Goal: Information Seeking & Learning: Learn about a topic

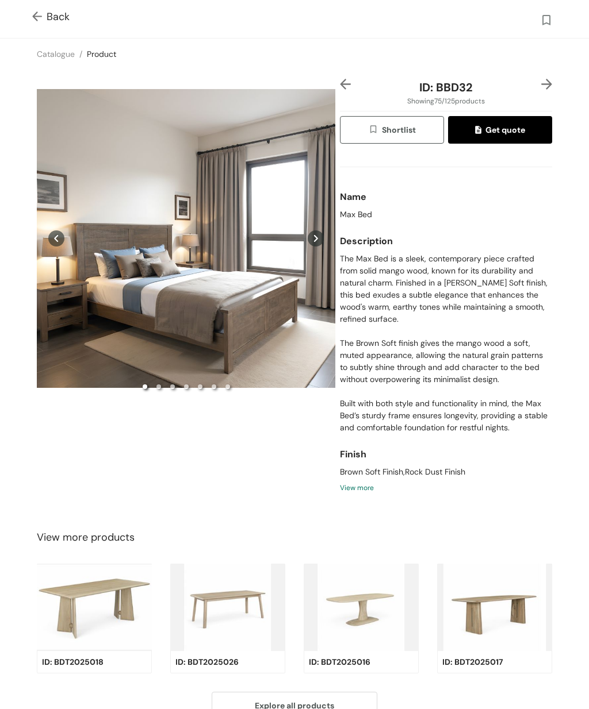
click at [34, 20] on img at bounding box center [39, 17] width 14 height 12
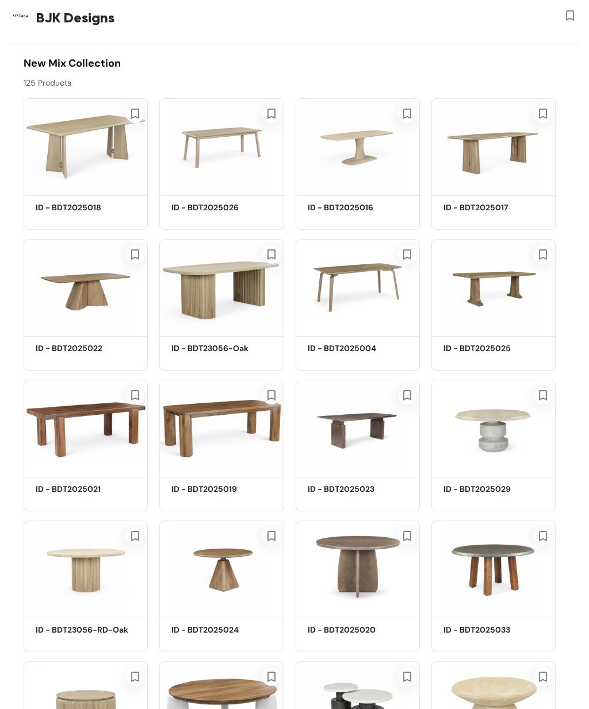
click at [75, 135] on img at bounding box center [86, 145] width 124 height 94
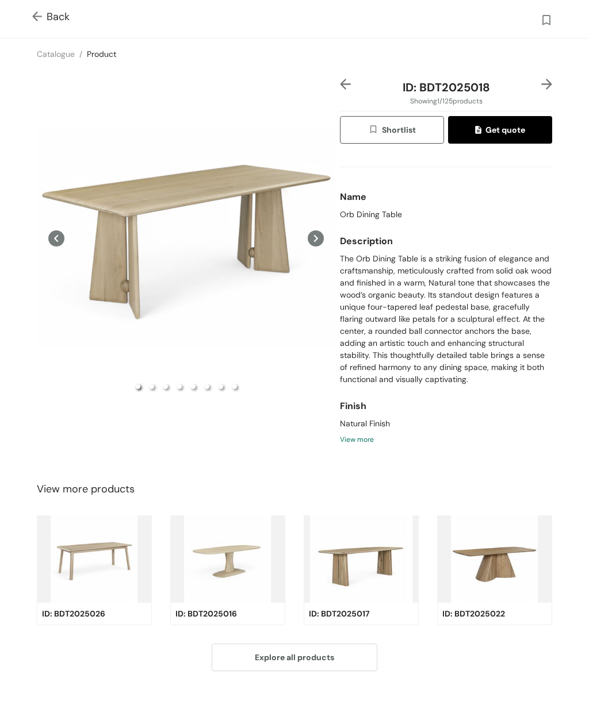
click at [218, 212] on div "Preview" at bounding box center [186, 238] width 298 height 319
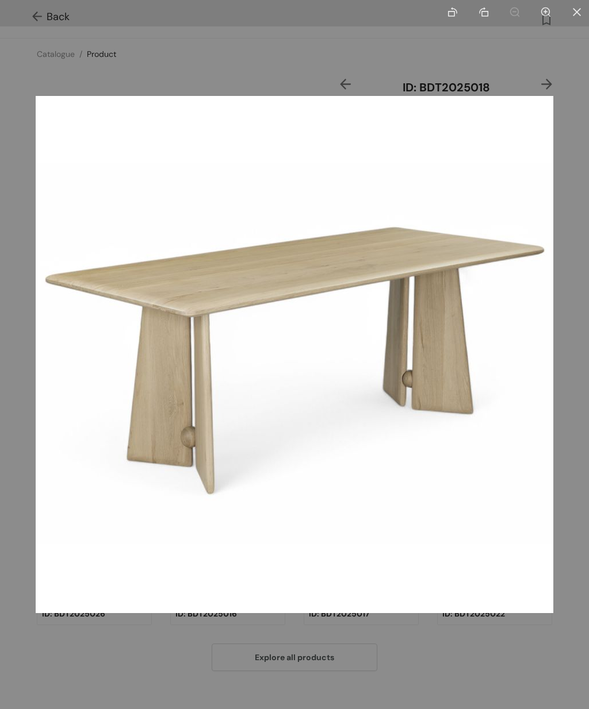
click at [524, 647] on div at bounding box center [294, 354] width 589 height 709
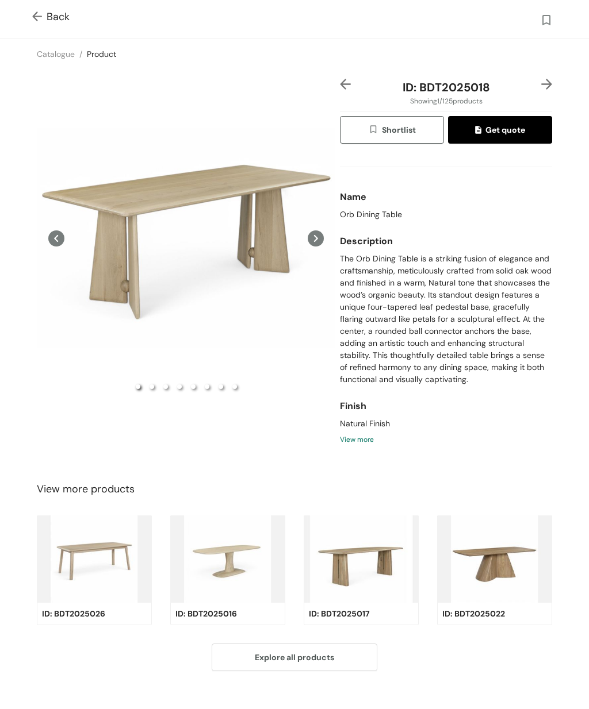
click at [36, 17] on img at bounding box center [39, 17] width 14 height 12
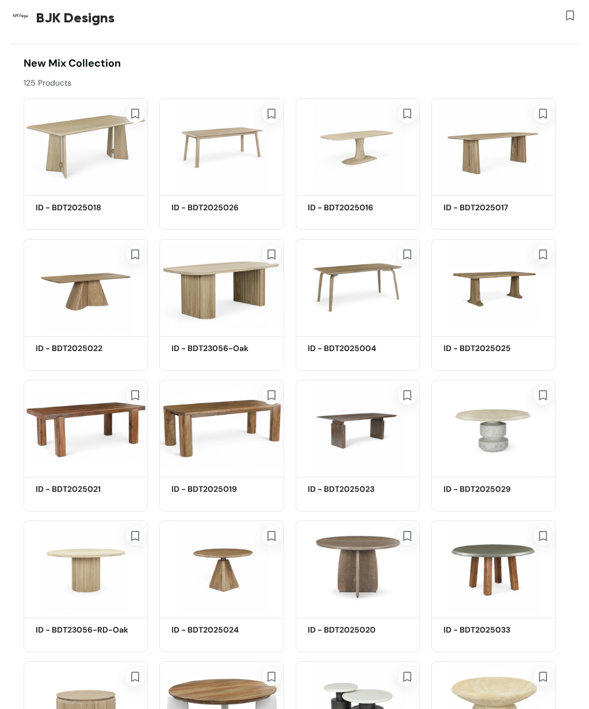
click at [226, 132] on img at bounding box center [221, 145] width 124 height 94
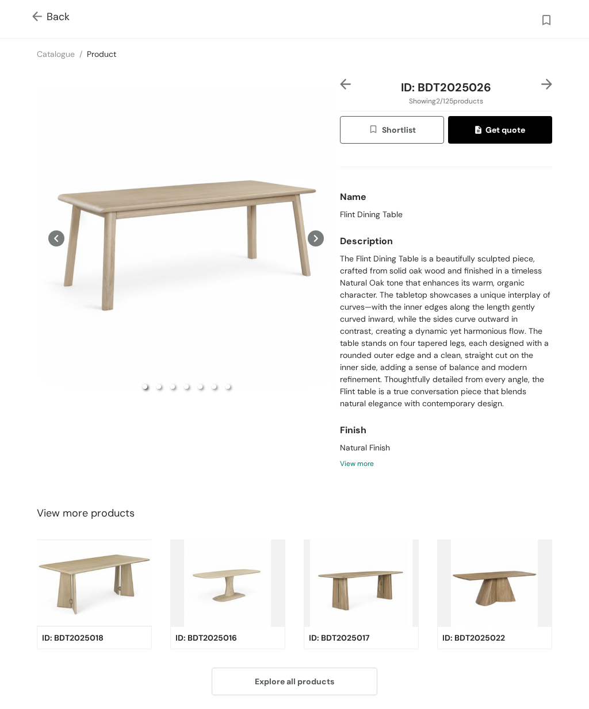
click at [227, 193] on div "Preview" at bounding box center [186, 238] width 298 height 319
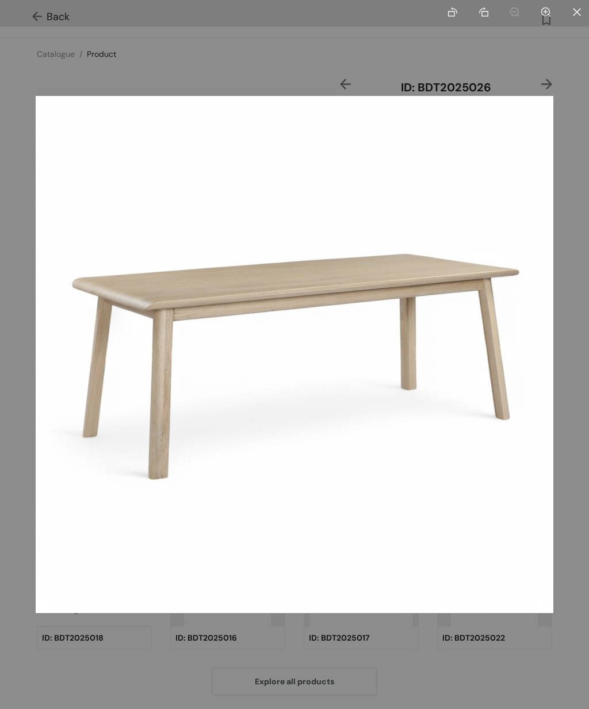
click at [462, 664] on div at bounding box center [294, 354] width 589 height 709
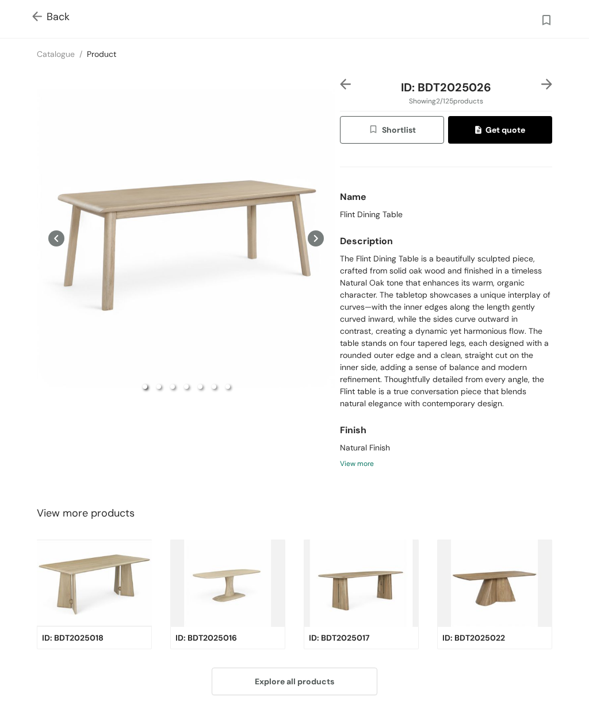
click at [38, 11] on img at bounding box center [39, 17] width 14 height 12
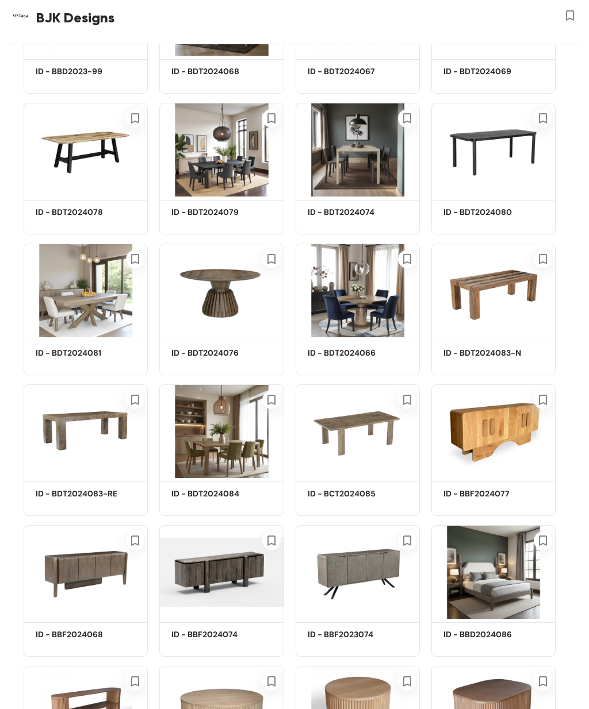
scroll to position [2816, 0]
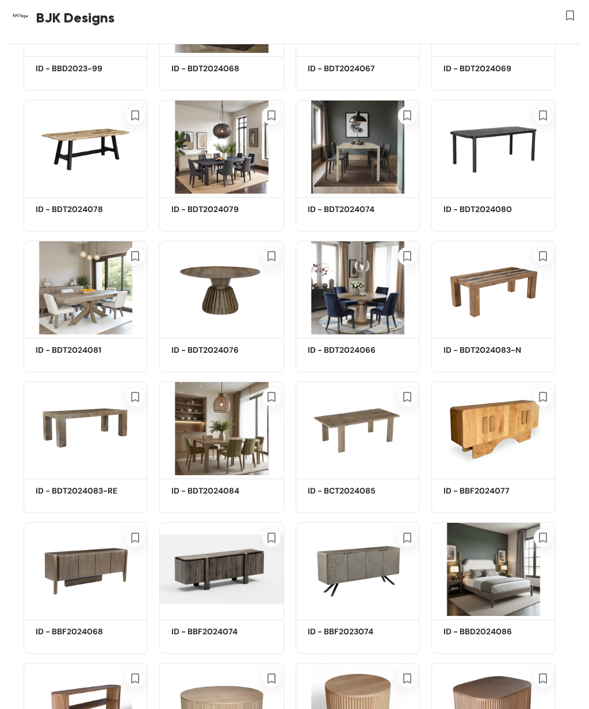
click at [482, 434] on img at bounding box center [493, 429] width 124 height 94
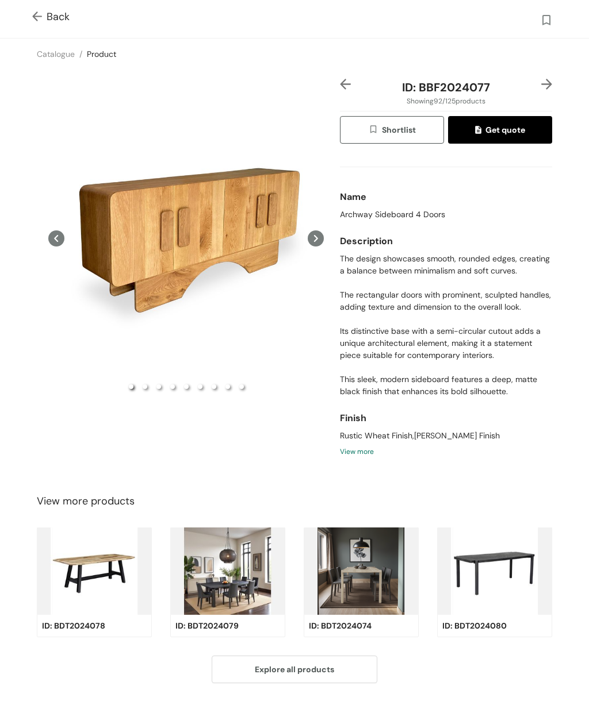
click at [189, 224] on div "Preview" at bounding box center [186, 238] width 298 height 319
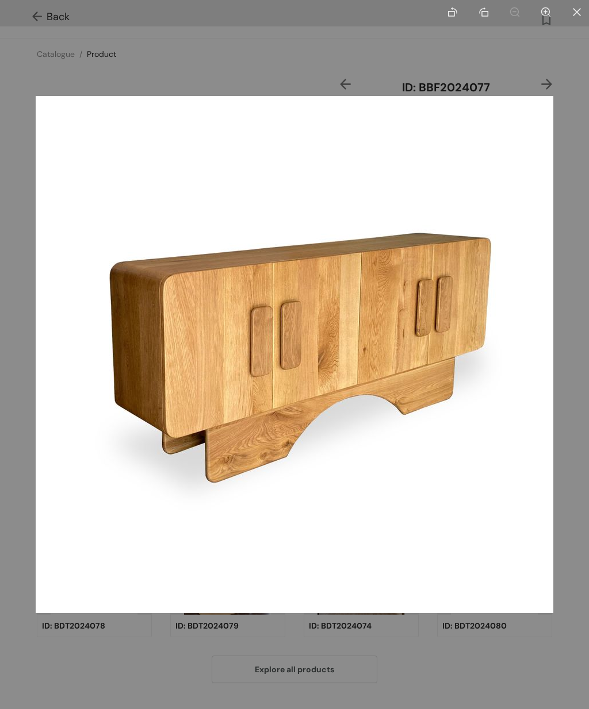
click at [525, 667] on div at bounding box center [294, 354] width 589 height 709
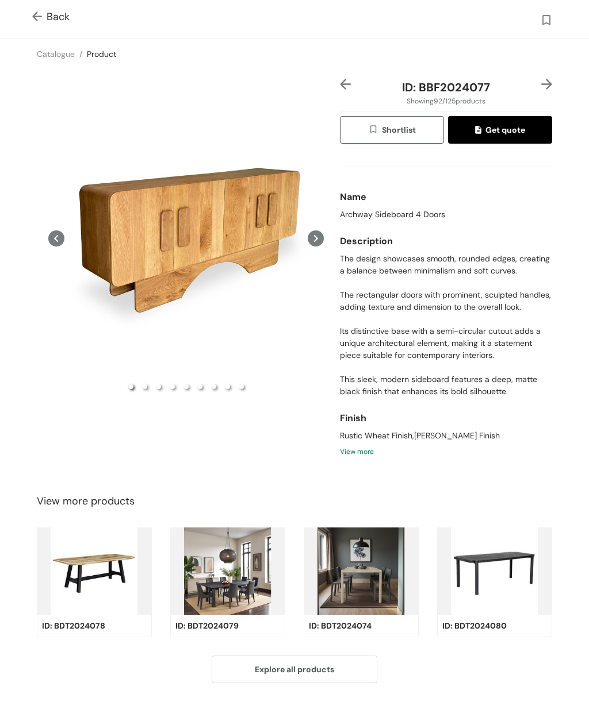
click at [37, 11] on img at bounding box center [39, 17] width 14 height 12
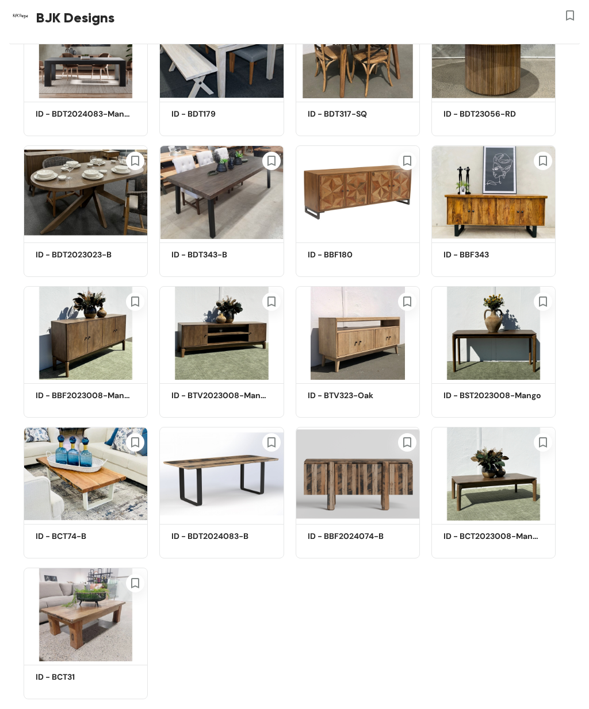
scroll to position [3896, 0]
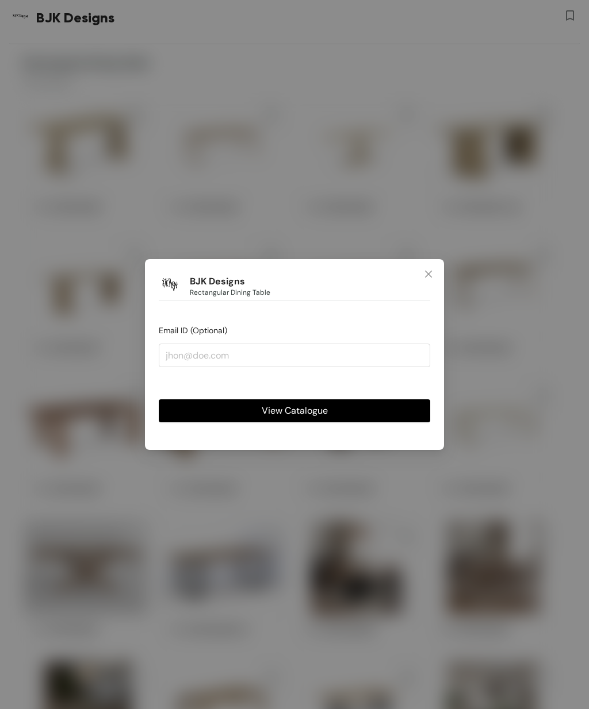
click at [427, 272] on icon "close" at bounding box center [428, 274] width 9 height 9
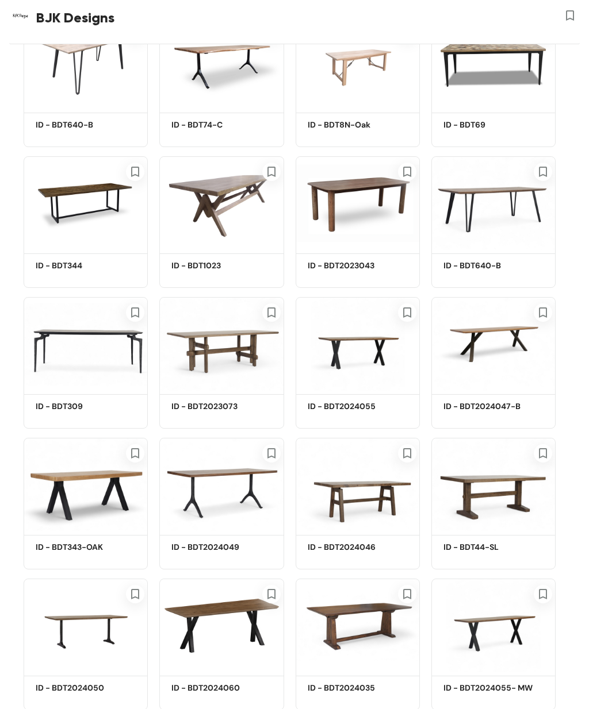
scroll to position [3458, 0]
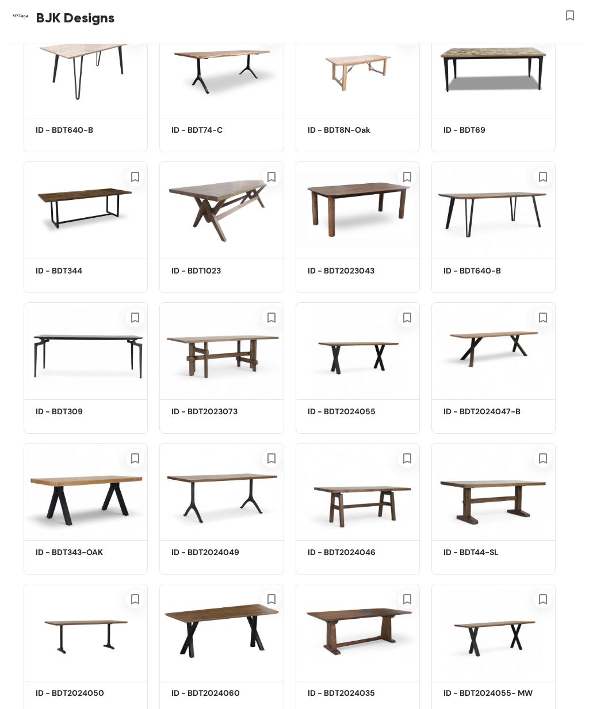
click at [67, 364] on img at bounding box center [86, 349] width 124 height 94
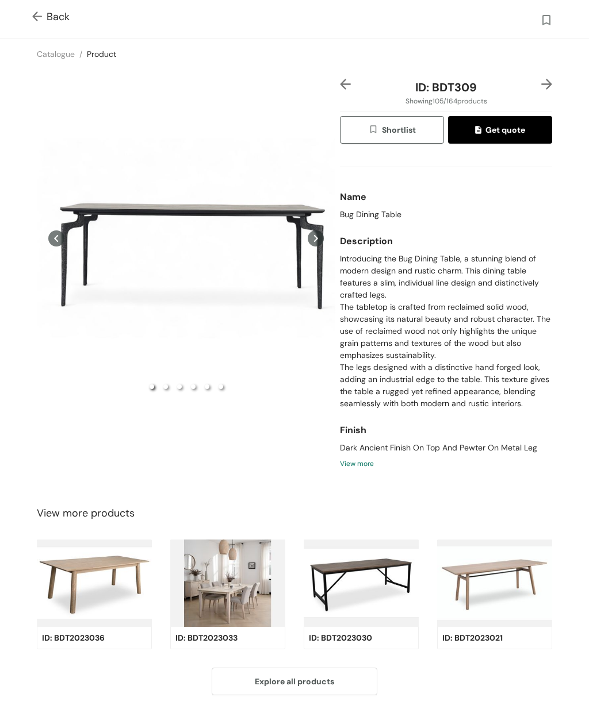
click at [216, 233] on div "Preview" at bounding box center [186, 238] width 298 height 319
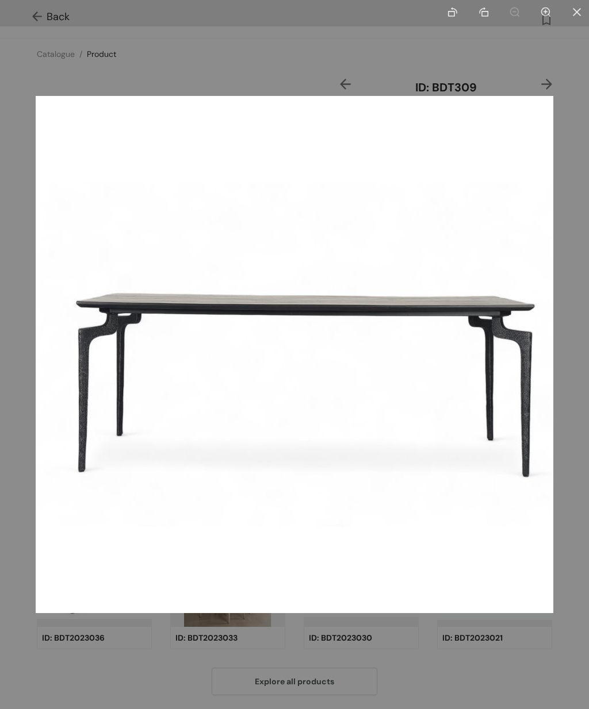
click at [542, 87] on div at bounding box center [294, 354] width 589 height 709
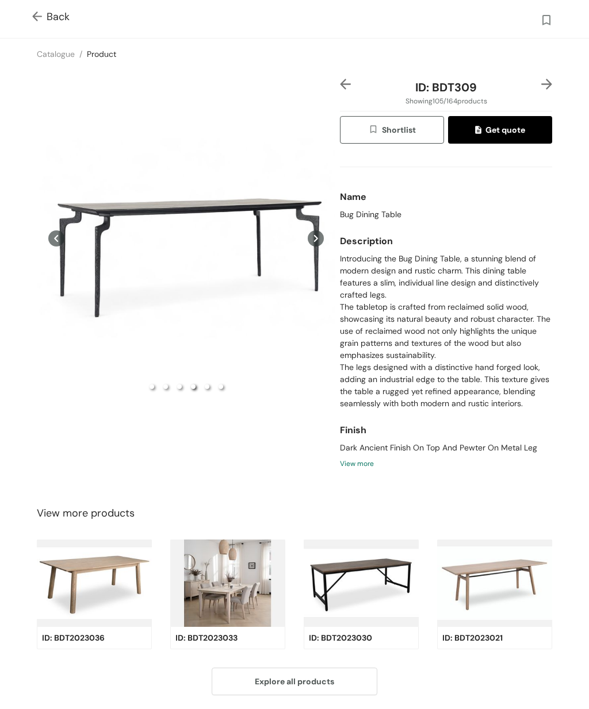
click at [126, 261] on div "Preview" at bounding box center [186, 238] width 298 height 319
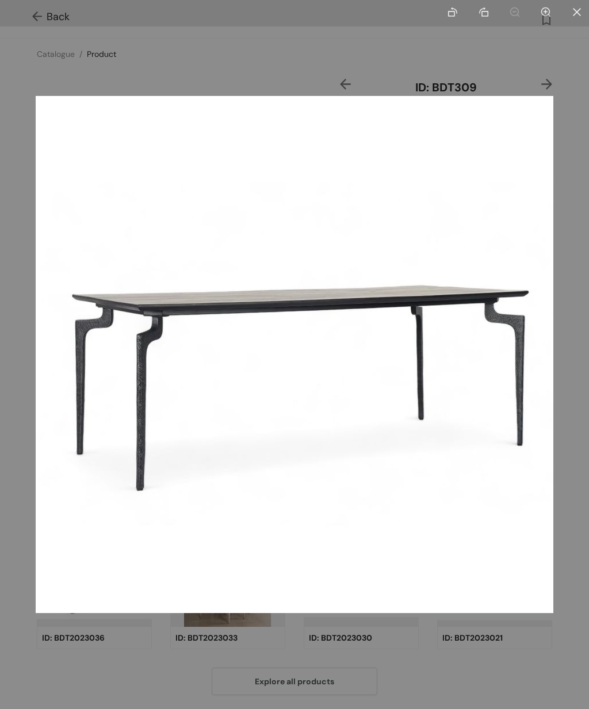
click at [580, 19] on li at bounding box center [577, 13] width 24 height 26
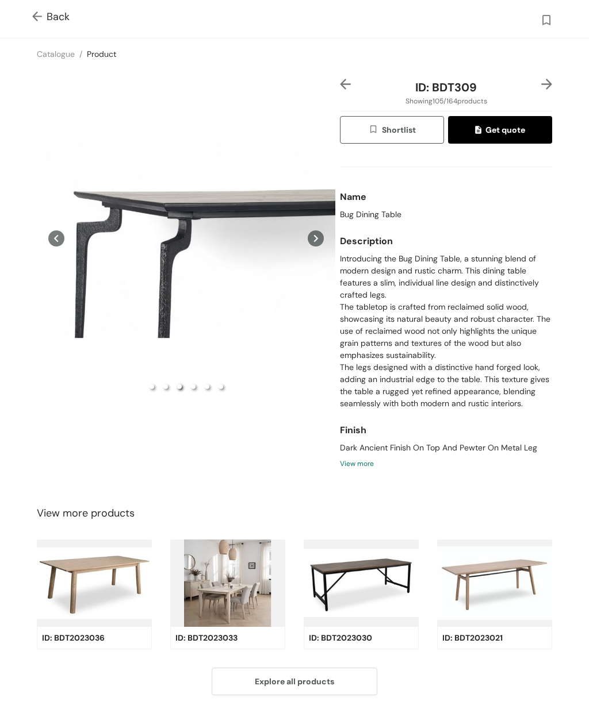
click at [212, 264] on div "Preview" at bounding box center [186, 238] width 298 height 319
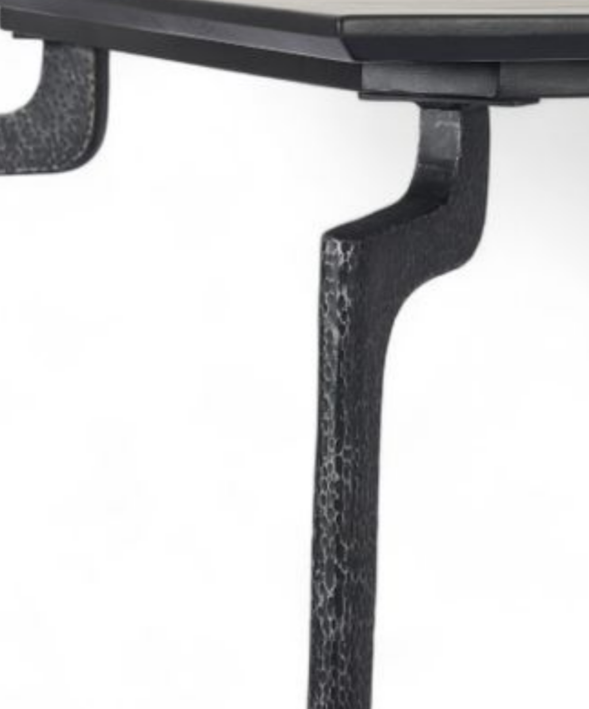
click at [139, 205] on img at bounding box center [294, 354] width 517 height 517
